Goal: Feedback & Contribution: Contribute content

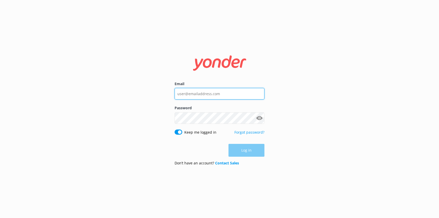
click at [198, 95] on input "Email" at bounding box center [220, 94] width 90 height 12
type input "[PERSON_NAME][EMAIL_ADDRESS][DOMAIN_NAME]"
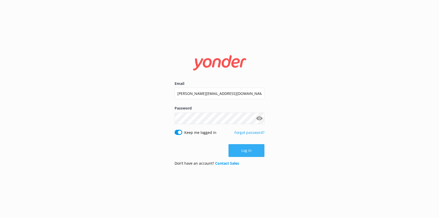
click at [250, 148] on button "Log in" at bounding box center [247, 150] width 36 height 13
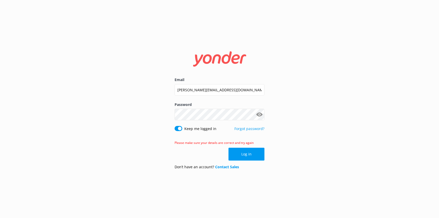
click at [258, 114] on button "Show password" at bounding box center [259, 115] width 10 height 10
click at [249, 155] on button "Log in" at bounding box center [247, 154] width 36 height 13
click at [252, 129] on link "Forgot password?" at bounding box center [249, 128] width 30 height 5
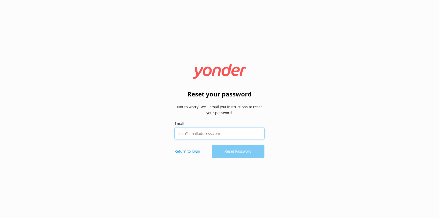
click at [211, 133] on input "Email" at bounding box center [220, 134] width 90 height 12
type input "[PERSON_NAME][EMAIL_ADDRESS][DOMAIN_NAME]"
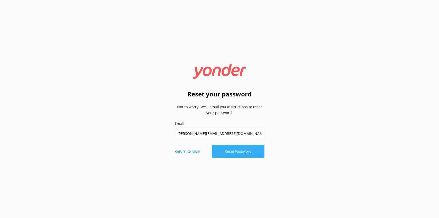
click at [242, 153] on button "Reset Password" at bounding box center [238, 151] width 53 height 13
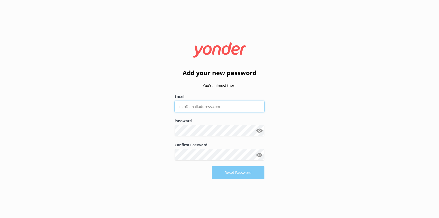
click at [209, 108] on input "Email" at bounding box center [220, 107] width 90 height 12
type input "[PERSON_NAME][EMAIL_ADDRESS][DOMAIN_NAME]"
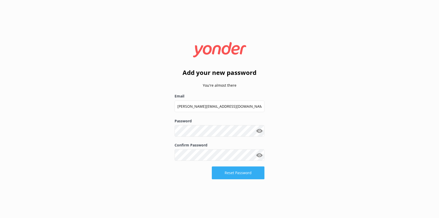
click at [242, 173] on button "Reset Password" at bounding box center [238, 173] width 53 height 13
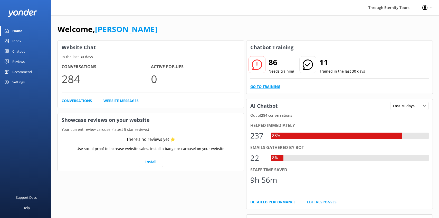
click at [265, 88] on link "Go to Training" at bounding box center [265, 87] width 30 height 6
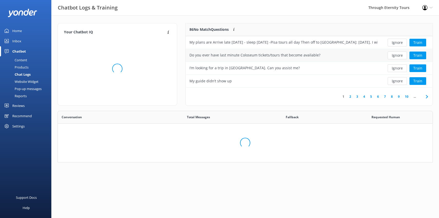
scroll to position [180, 375]
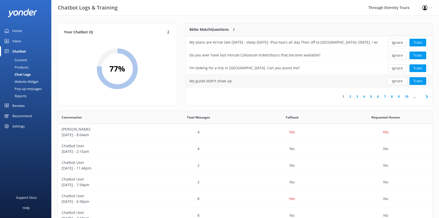
click at [292, 82] on div "My guide didn’t show up" at bounding box center [284, 81] width 196 height 13
click at [419, 82] on button "Train" at bounding box center [418, 81] width 17 height 8
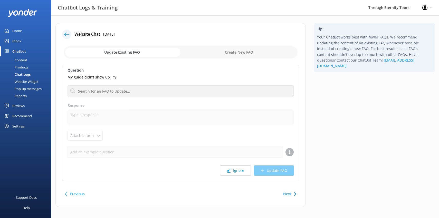
click at [65, 35] on icon at bounding box center [66, 34] width 5 height 5
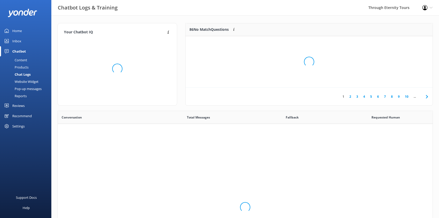
scroll to position [180, 375]
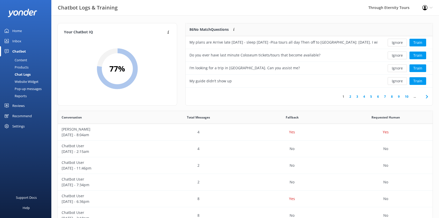
click at [25, 60] on div "Content" at bounding box center [15, 59] width 24 height 7
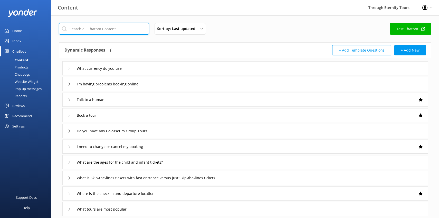
click at [115, 27] on input "text" at bounding box center [104, 29] width 90 height 12
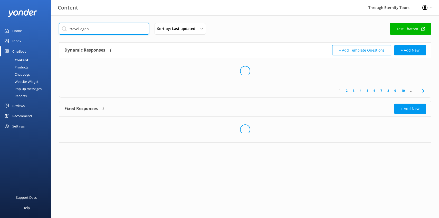
type input "travel agent"
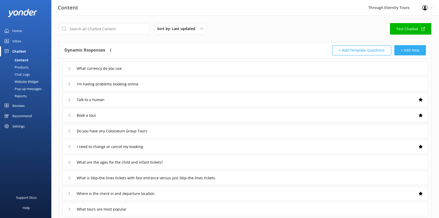
click at [405, 51] on button "+ Add New" at bounding box center [410, 50] width 32 height 10
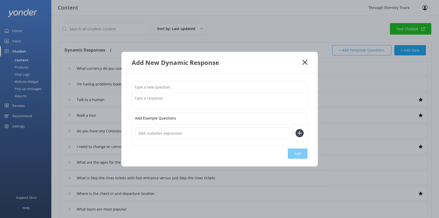
click at [220, 86] on input "text" at bounding box center [219, 87] width 175 height 12
type input "Do you work with Travel Agents?"
click at [207, 100] on textarea at bounding box center [219, 101] width 175 height 16
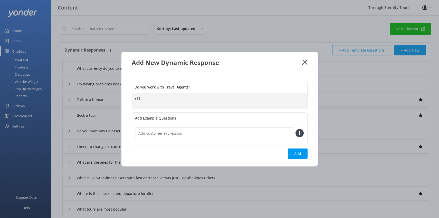
type textarea "Yes!"
click at [307, 63] on icon at bounding box center [304, 62] width 5 height 5
